Goal: Information Seeking & Learning: Learn about a topic

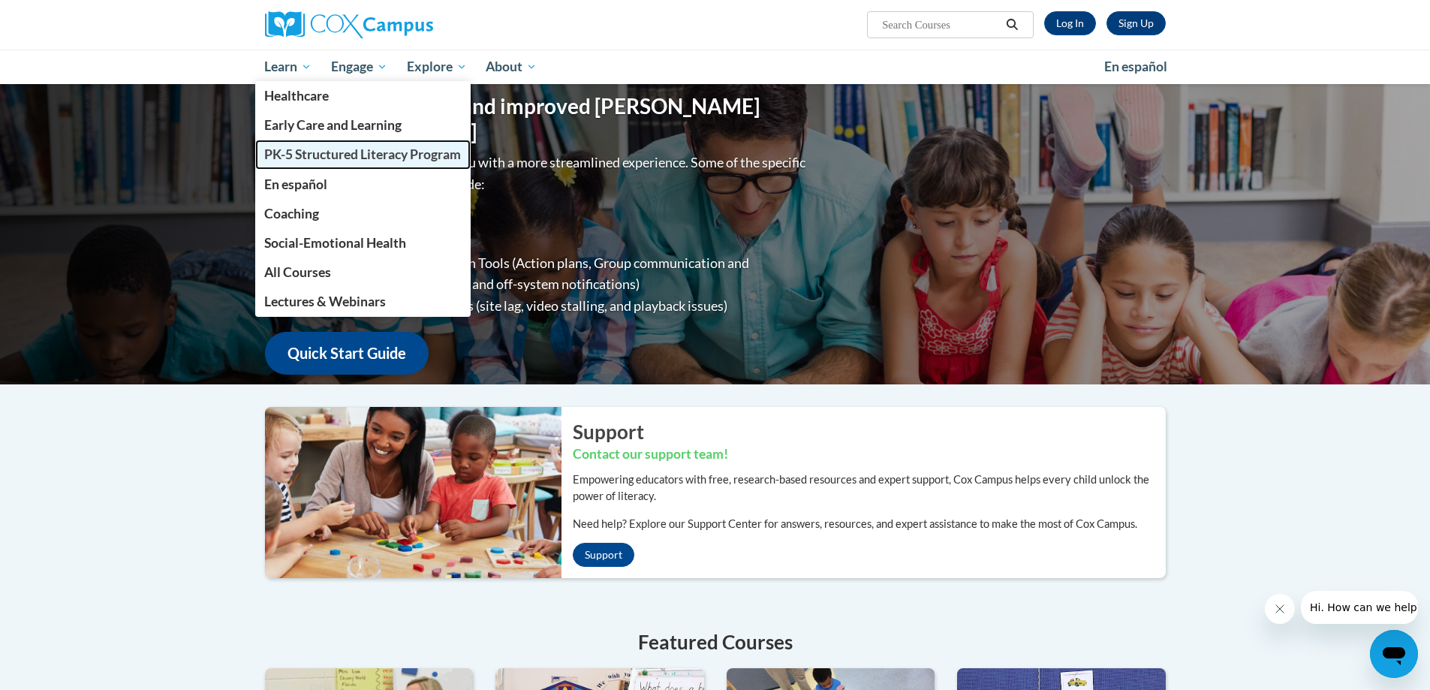
click at [334, 153] on span "PK-5 Structured Literacy Program" at bounding box center [362, 154] width 197 height 16
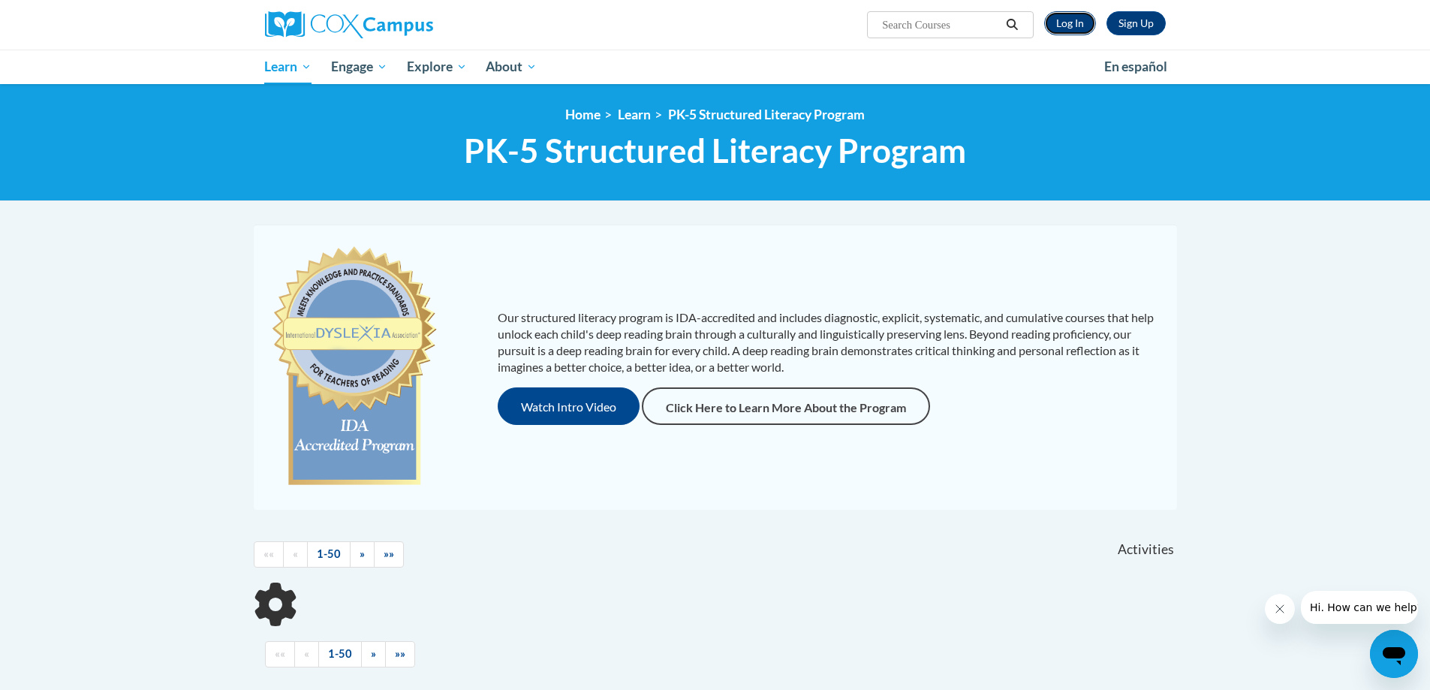
click at [1071, 27] on link "Log In" at bounding box center [1070, 23] width 52 height 24
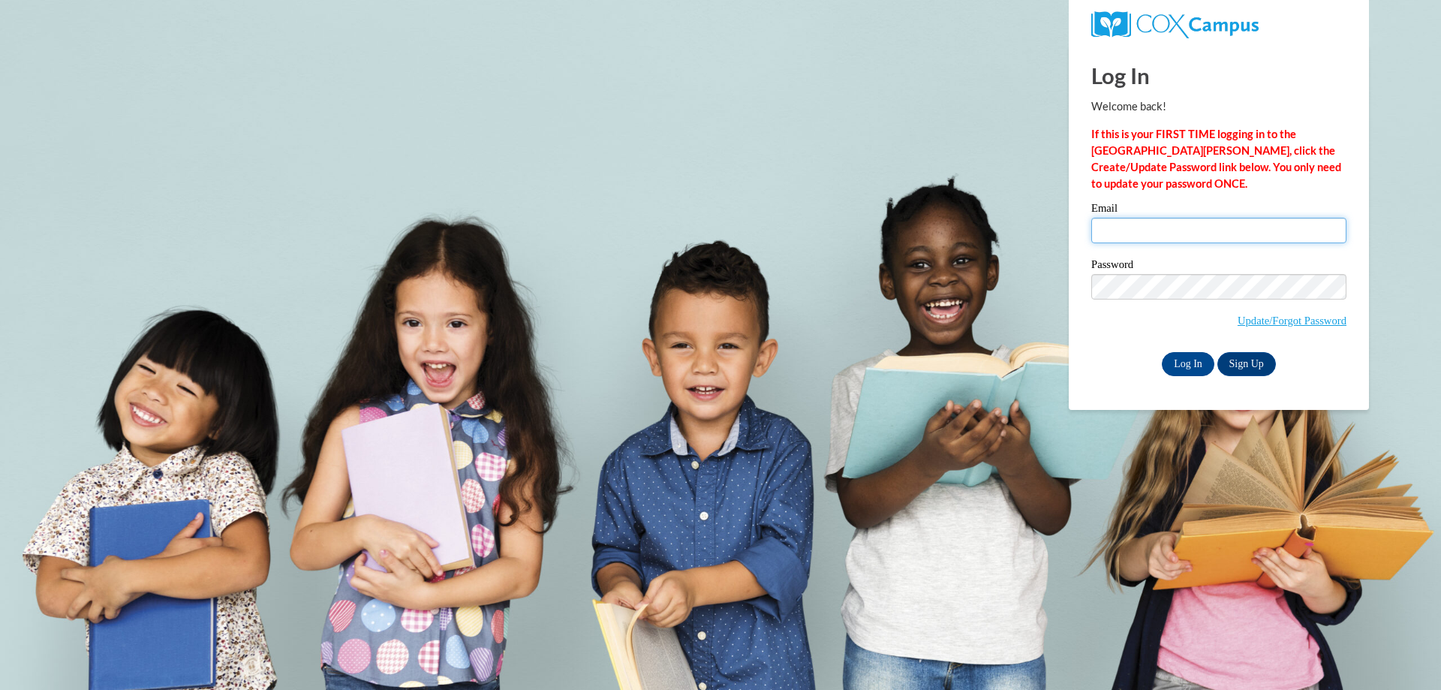
click at [1155, 230] on input "Email" at bounding box center [1218, 231] width 255 height 26
type input "[EMAIL_ADDRESS][DOMAIN_NAME]"
click at [1180, 358] on input "Log In" at bounding box center [1188, 364] width 53 height 24
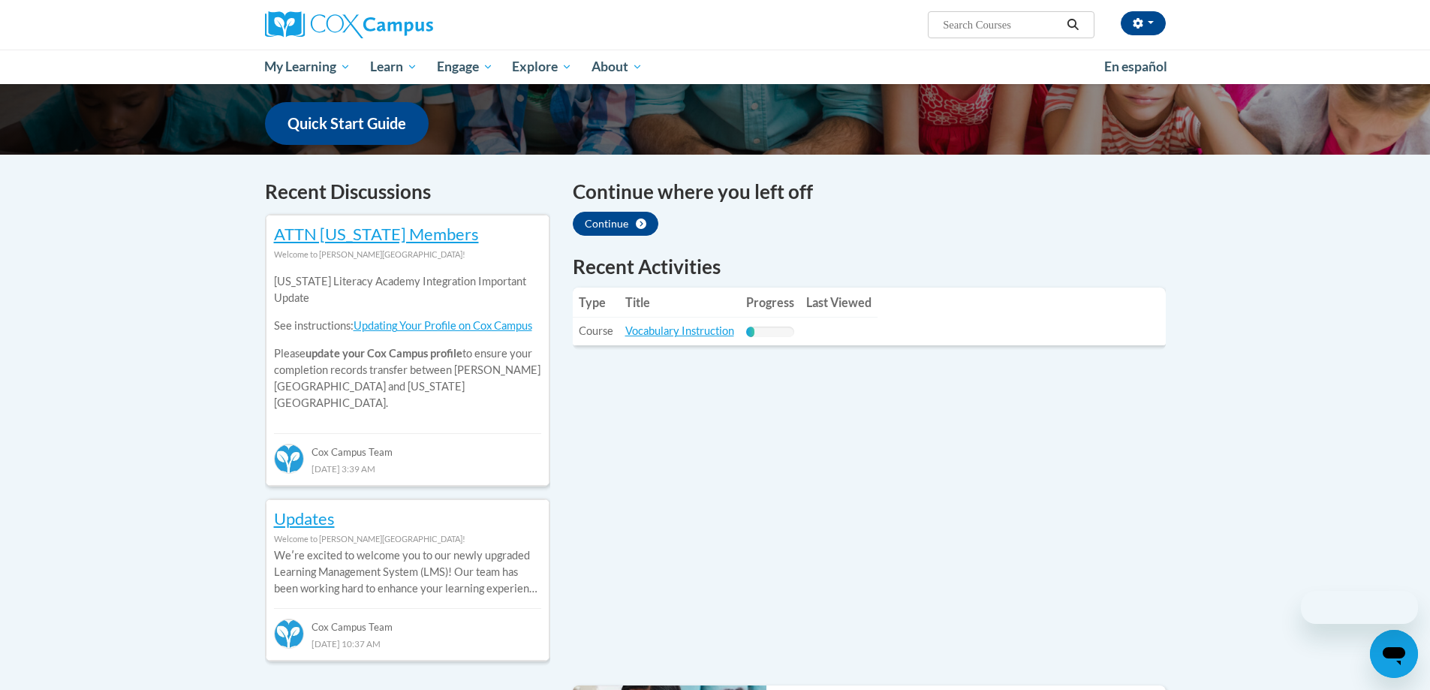
scroll to position [450, 0]
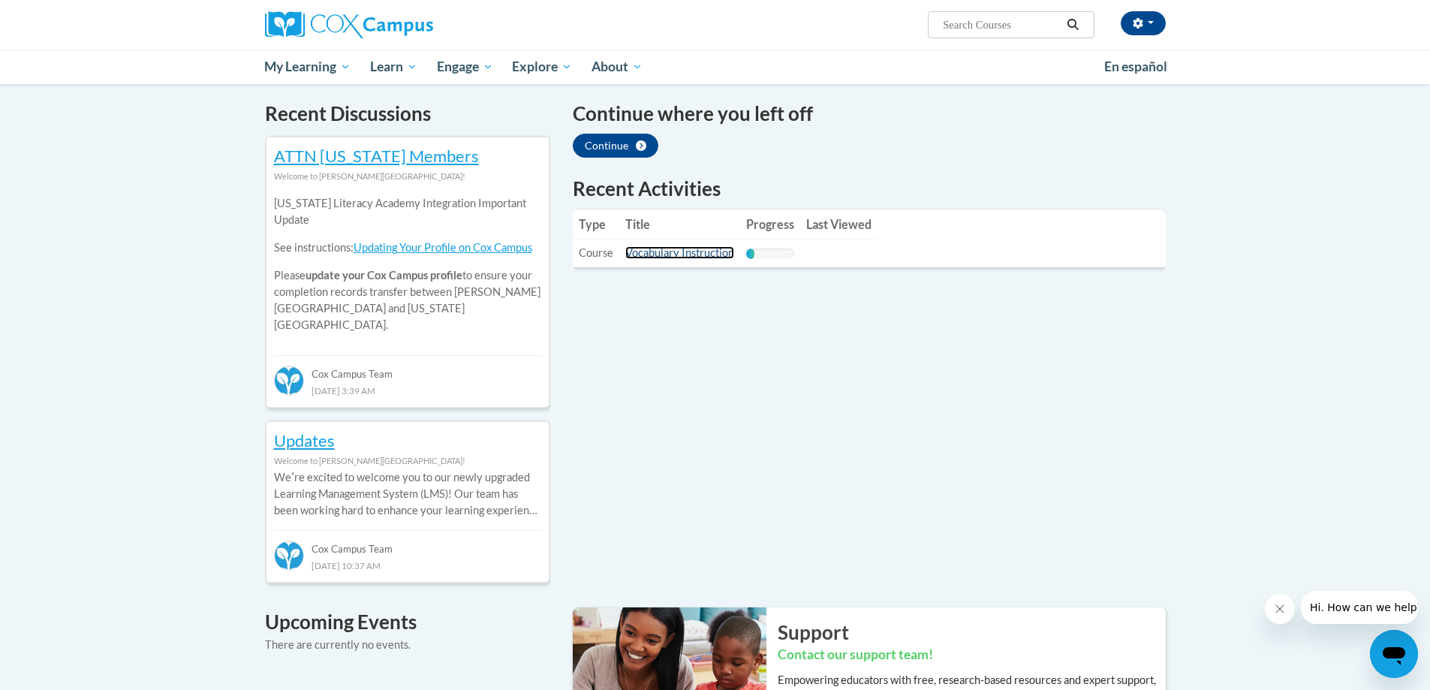
click at [654, 257] on link "Vocabulary Instruction" at bounding box center [679, 252] width 109 height 13
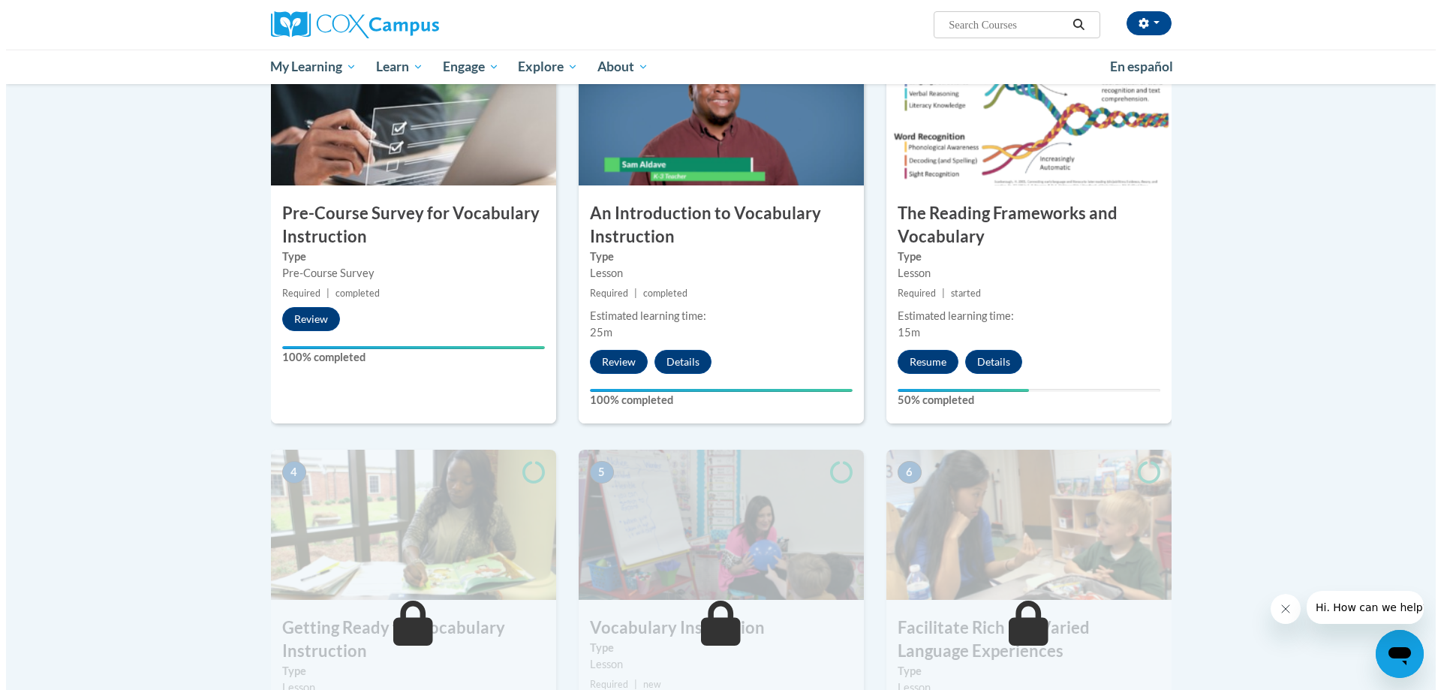
scroll to position [600, 0]
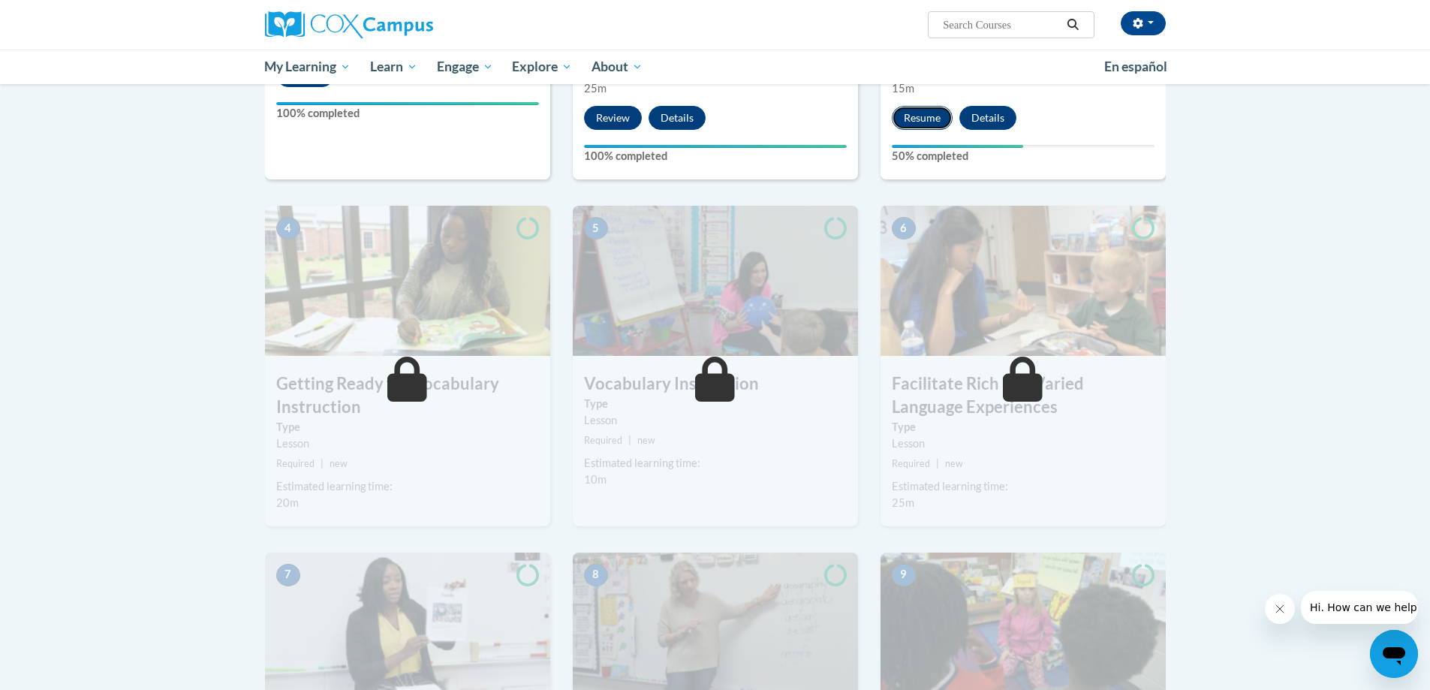
click at [922, 114] on button "Resume" at bounding box center [921, 118] width 61 height 24
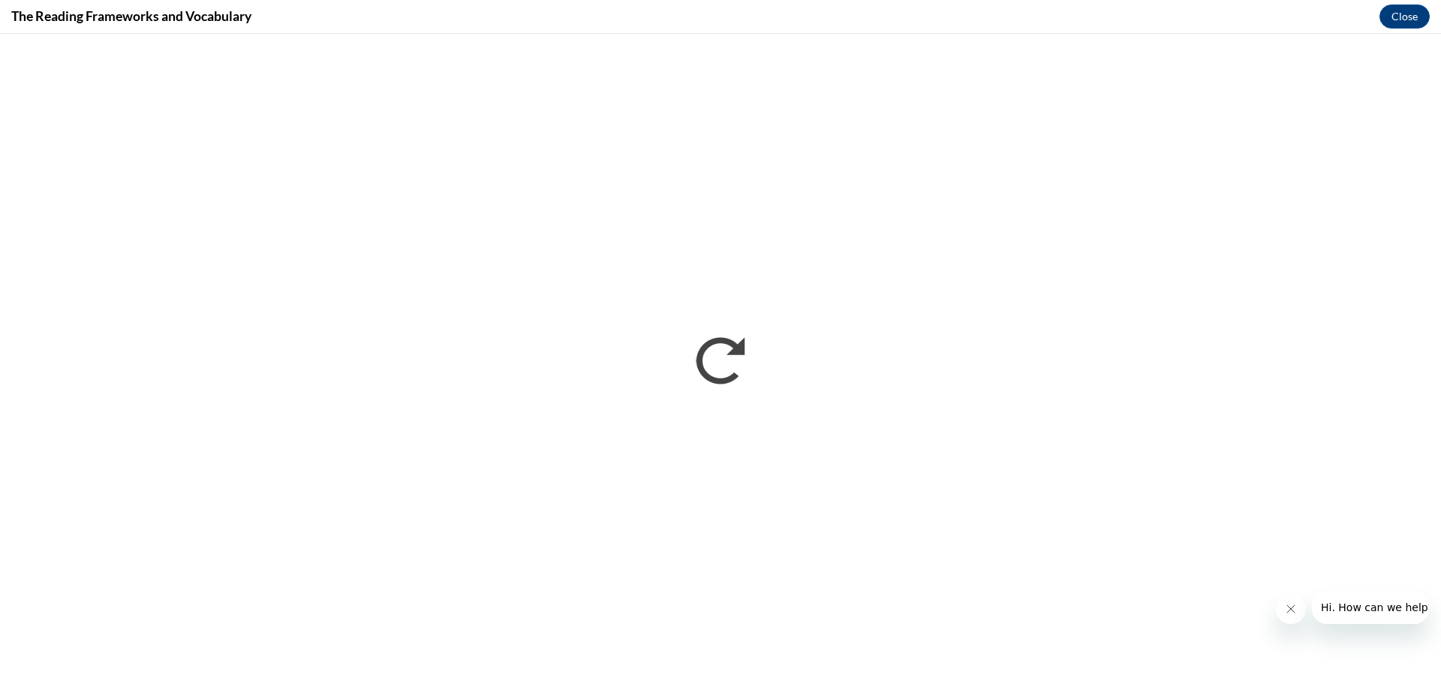
scroll to position [0, 0]
